Goal: Information Seeking & Learning: Learn about a topic

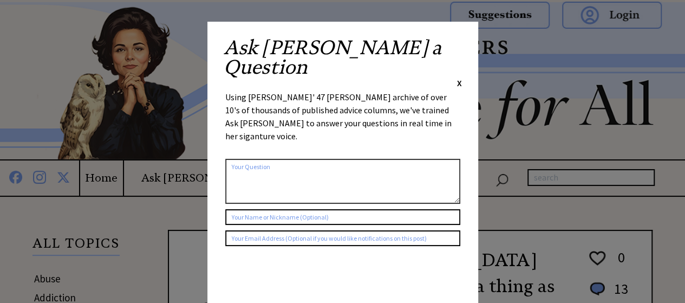
click at [457, 77] on span "X" at bounding box center [459, 82] width 5 height 11
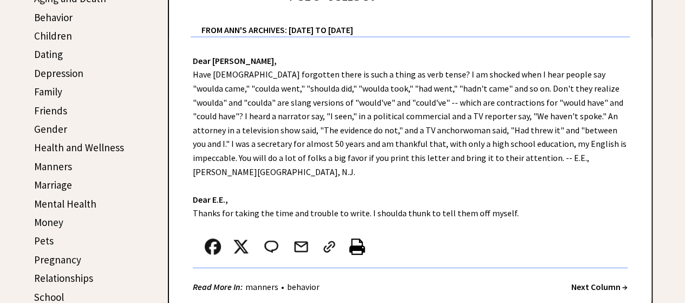
scroll to position [314, 0]
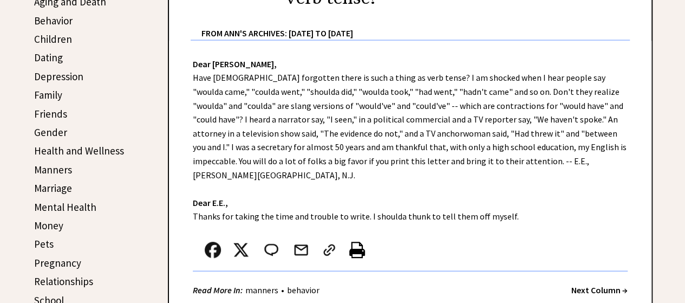
click at [51, 93] on link "Family" at bounding box center [48, 94] width 28 height 13
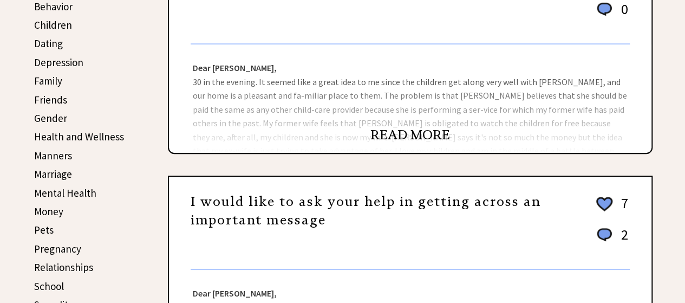
scroll to position [330, 0]
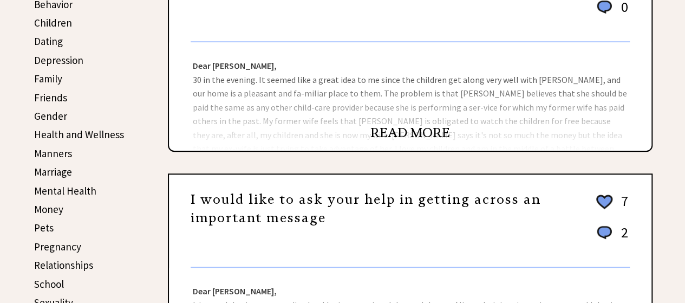
click at [398, 132] on link "READ MORE" at bounding box center [410, 132] width 80 height 16
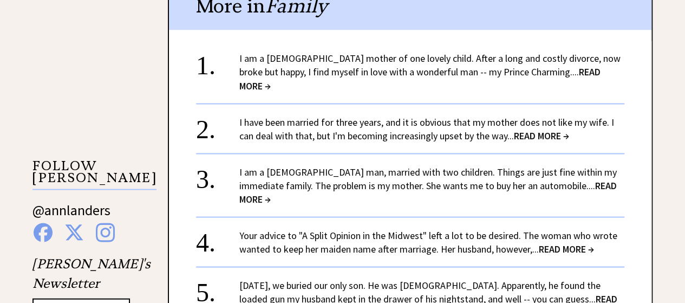
scroll to position [946, 0]
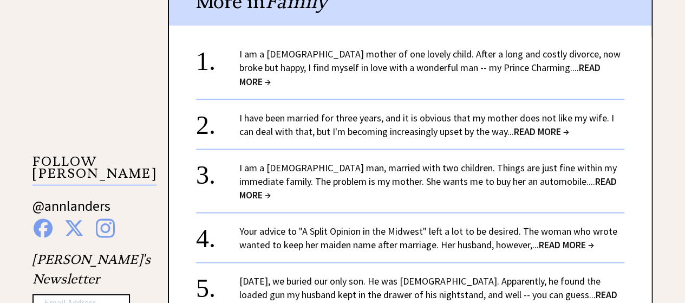
click at [409, 161] on link "I am a 42-year-old man, married with two children. Things are just fine within …" at bounding box center [427, 181] width 377 height 40
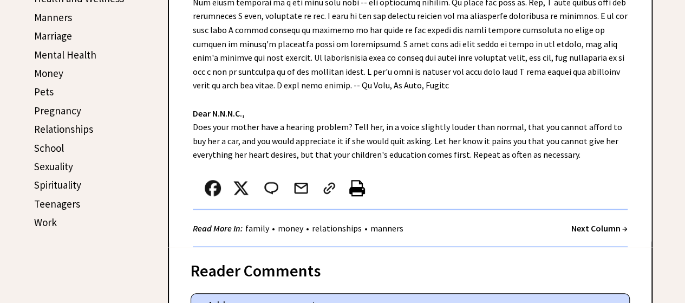
scroll to position [469, 0]
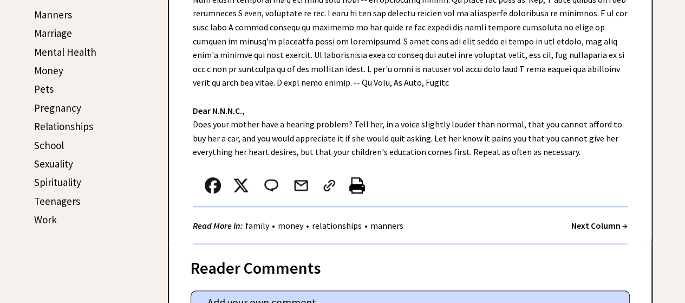
click at [53, 72] on link "Money" at bounding box center [48, 70] width 29 height 13
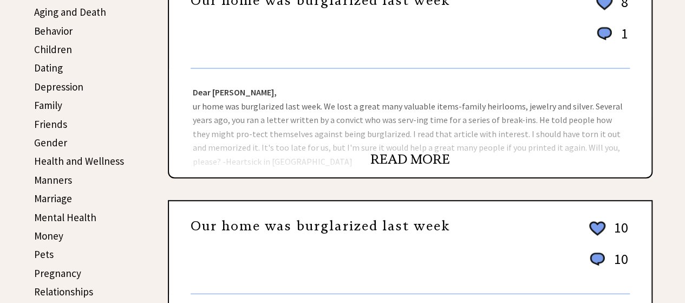
scroll to position [306, 0]
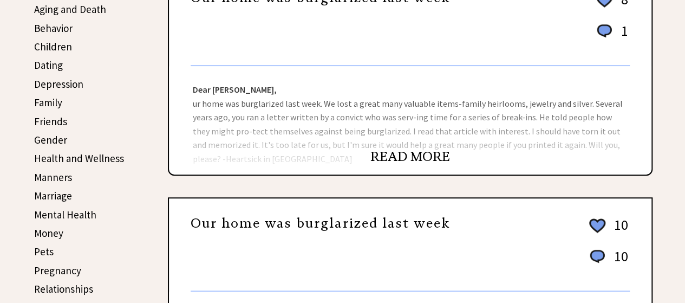
click at [398, 156] on link "READ MORE" at bounding box center [410, 156] width 80 height 16
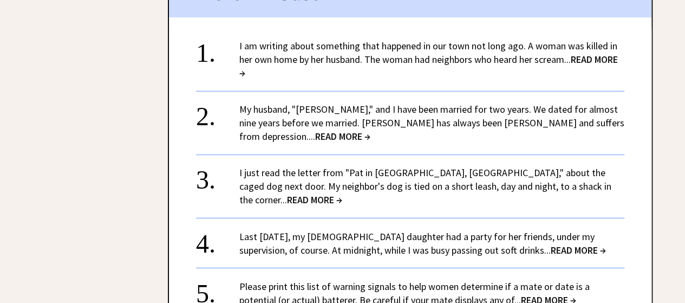
scroll to position [792, 0]
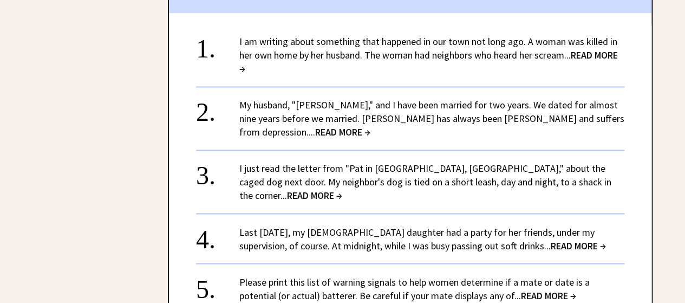
click at [255, 65] on span "READ MORE →" at bounding box center [428, 62] width 378 height 26
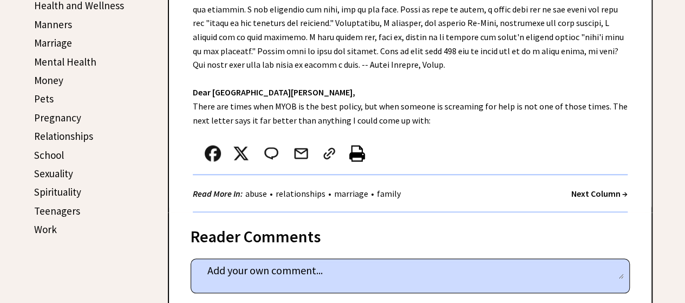
scroll to position [467, 0]
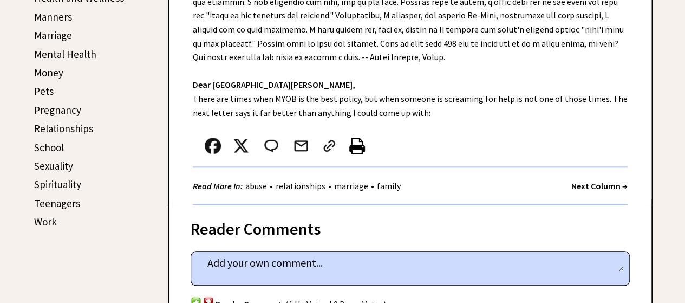
click at [57, 167] on link "Sexuality" at bounding box center [53, 165] width 39 height 13
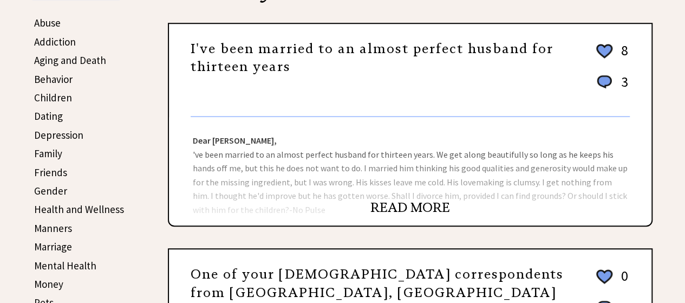
scroll to position [271, 0]
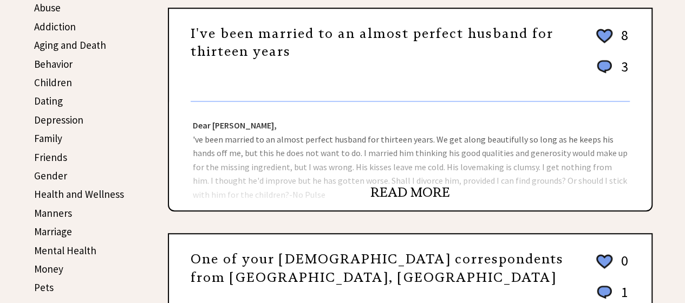
click at [411, 190] on link "READ MORE" at bounding box center [410, 192] width 80 height 16
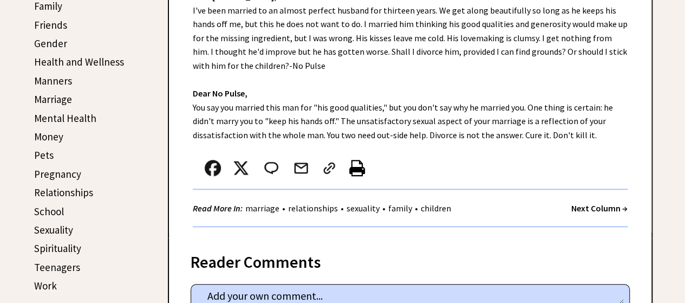
scroll to position [405, 0]
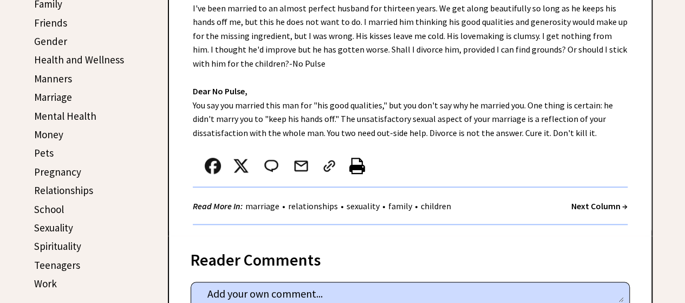
click at [55, 76] on link "Manners" at bounding box center [53, 78] width 38 height 13
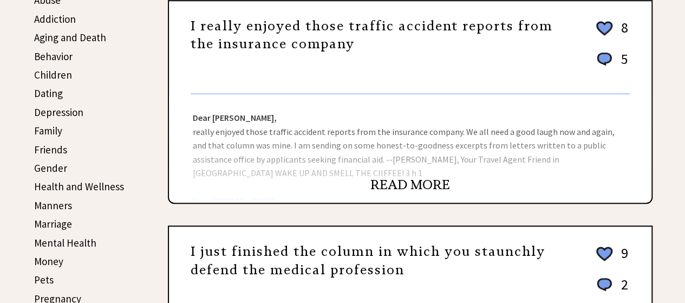
scroll to position [270, 0]
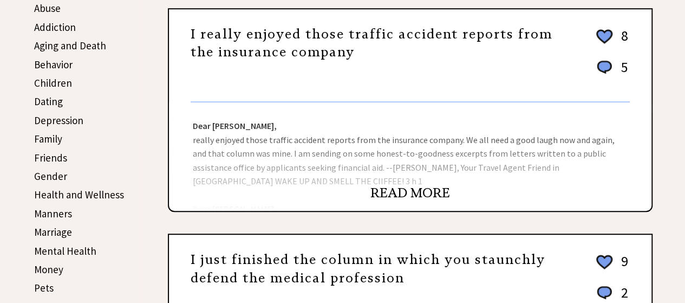
click at [396, 187] on link "READ MORE" at bounding box center [410, 193] width 80 height 16
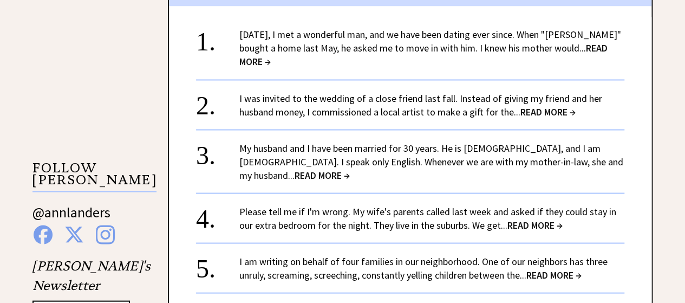
scroll to position [951, 0]
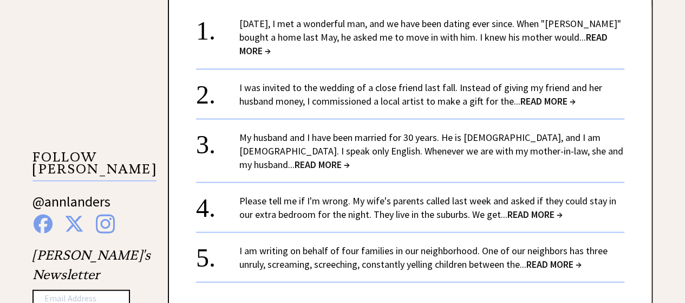
click at [533, 207] on span "READ MORE →" at bounding box center [534, 213] width 55 height 12
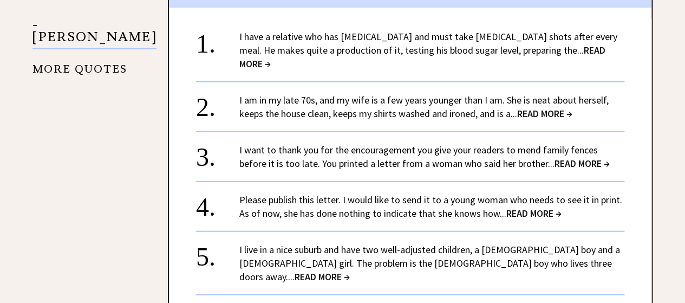
scroll to position [1235, 0]
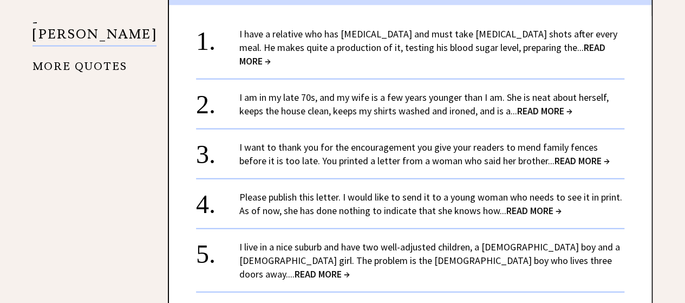
click at [542, 104] on span "READ MORE →" at bounding box center [544, 110] width 55 height 12
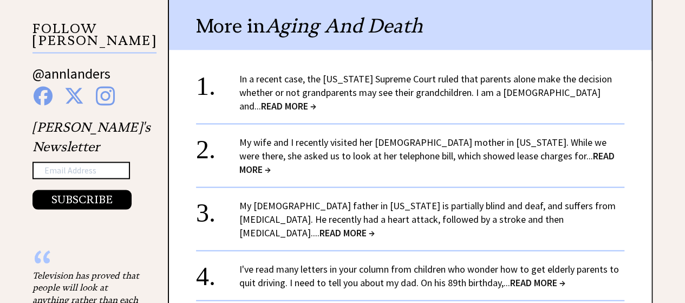
scroll to position [972, 0]
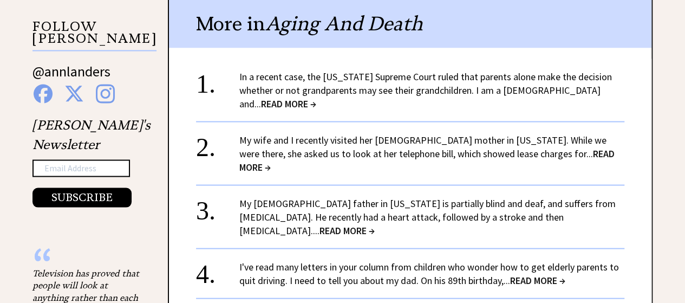
click at [316, 97] on span "READ MORE →" at bounding box center [288, 103] width 55 height 12
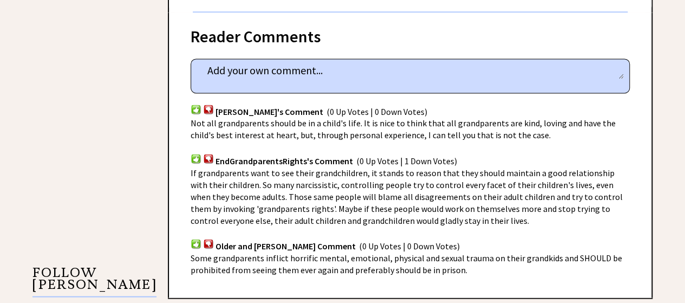
scroll to position [101, 0]
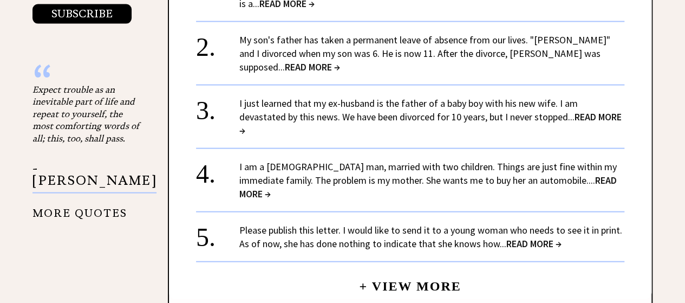
scroll to position [1160, 0]
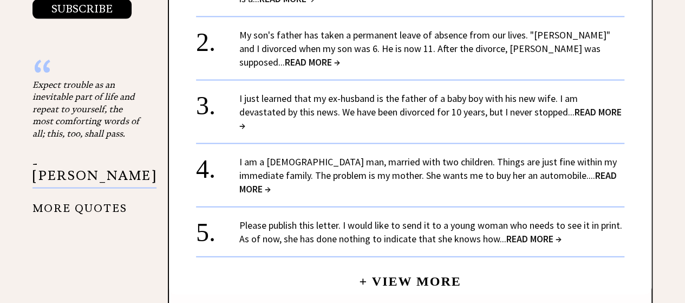
click at [524, 232] on span "READ MORE →" at bounding box center [533, 238] width 55 height 12
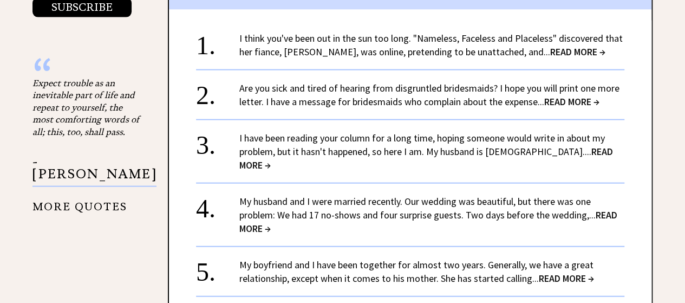
scroll to position [1170, 0]
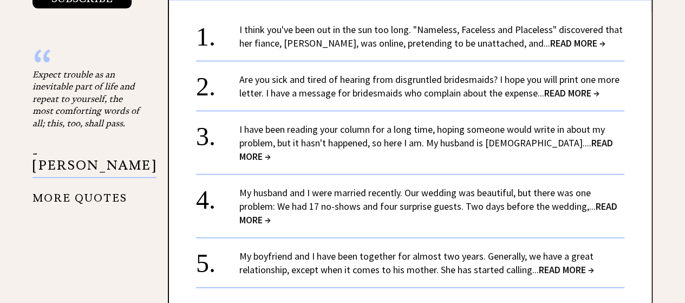
click at [560, 136] on span "READ MORE →" at bounding box center [425, 149] width 373 height 26
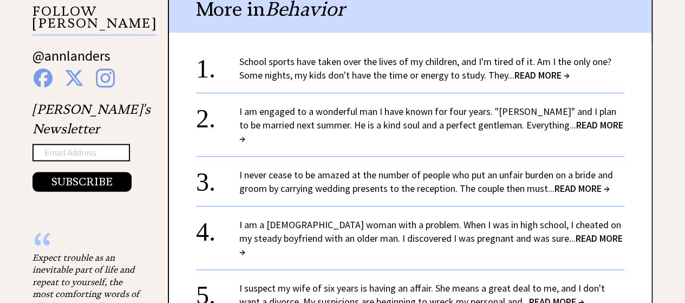
scroll to position [1105, 0]
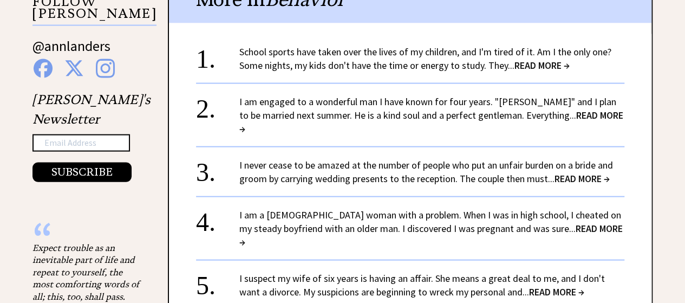
click at [542, 222] on span "READ MORE →" at bounding box center [430, 235] width 383 height 26
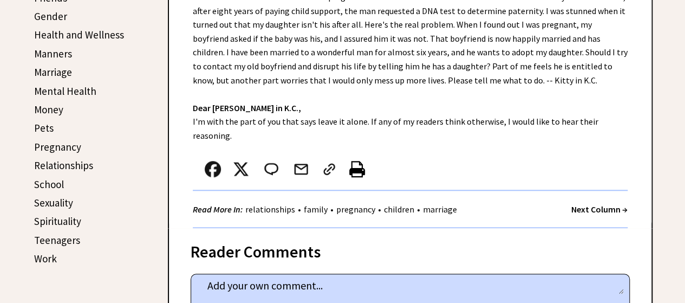
scroll to position [435, 0]
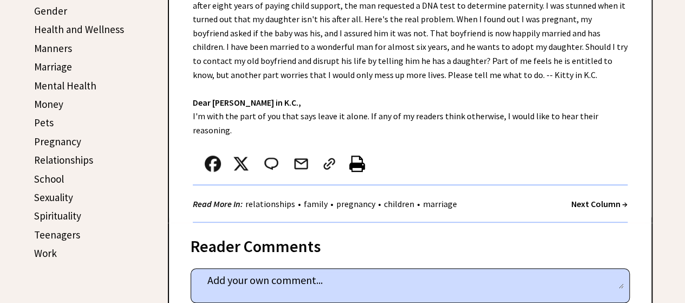
click at [76, 23] on link "Health and Wellness" at bounding box center [79, 29] width 90 height 13
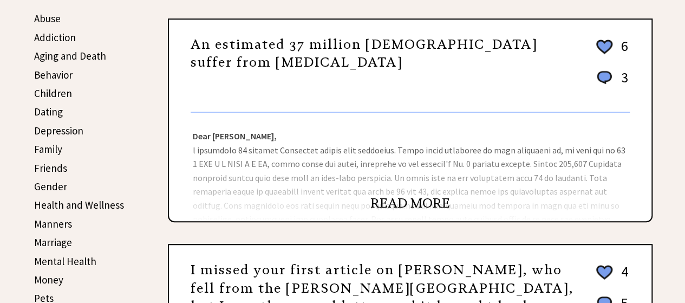
scroll to position [258, 0]
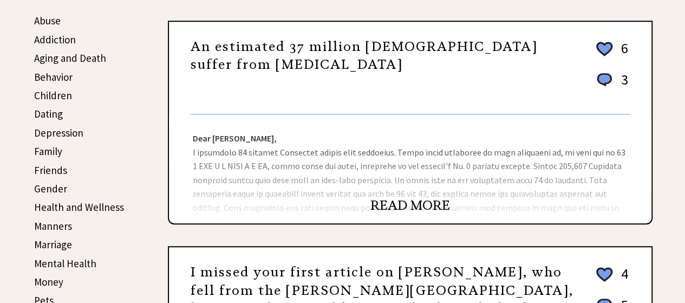
click at [54, 35] on link "Addiction" at bounding box center [55, 39] width 42 height 13
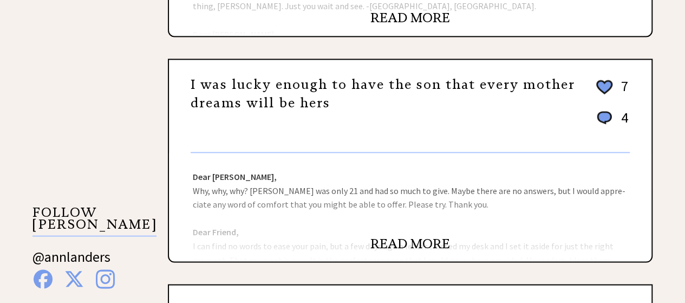
scroll to position [569, 0]
